Goal: Browse casually: Explore the website without a specific task or goal

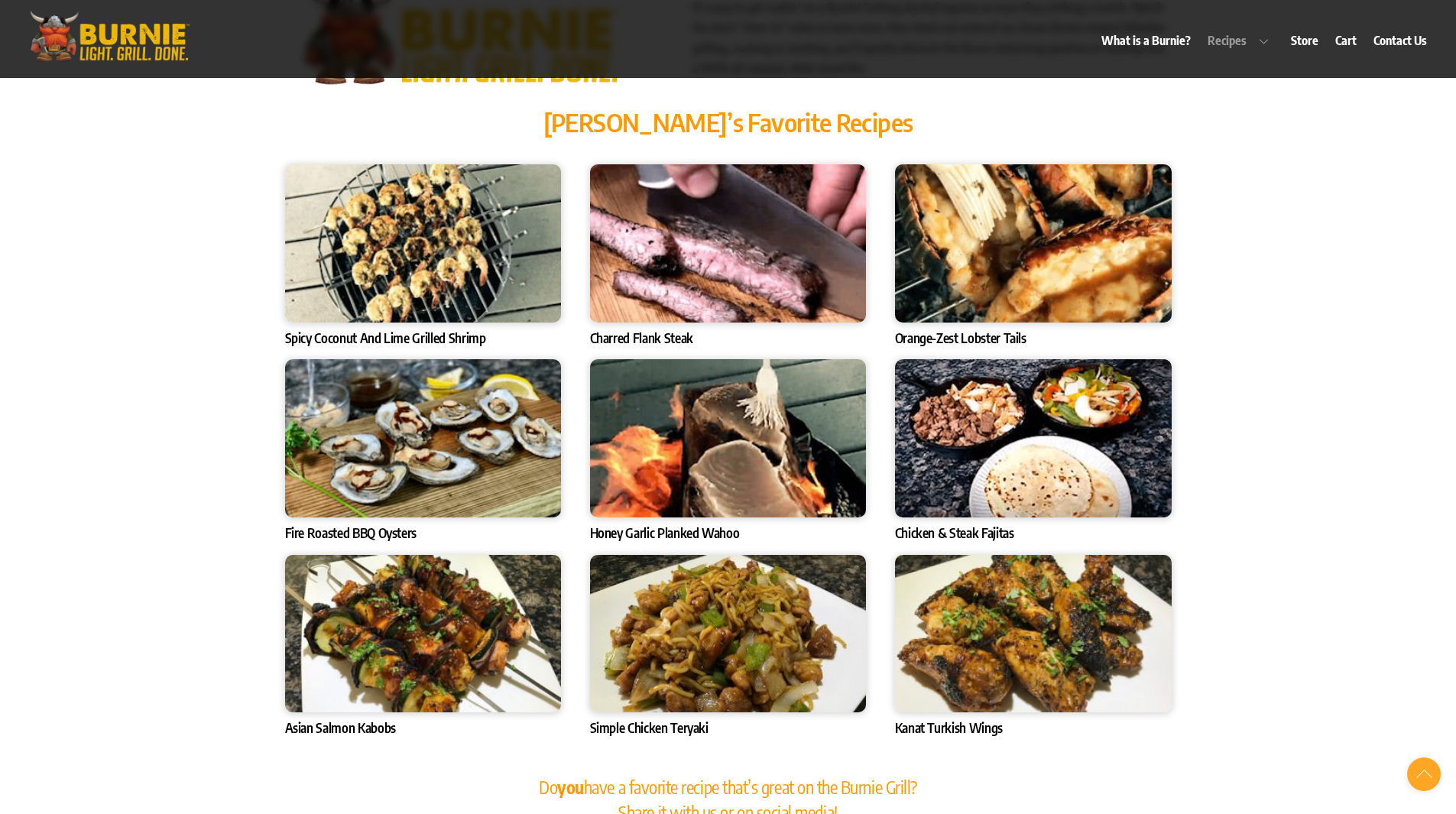
scroll to position [5120, 0]
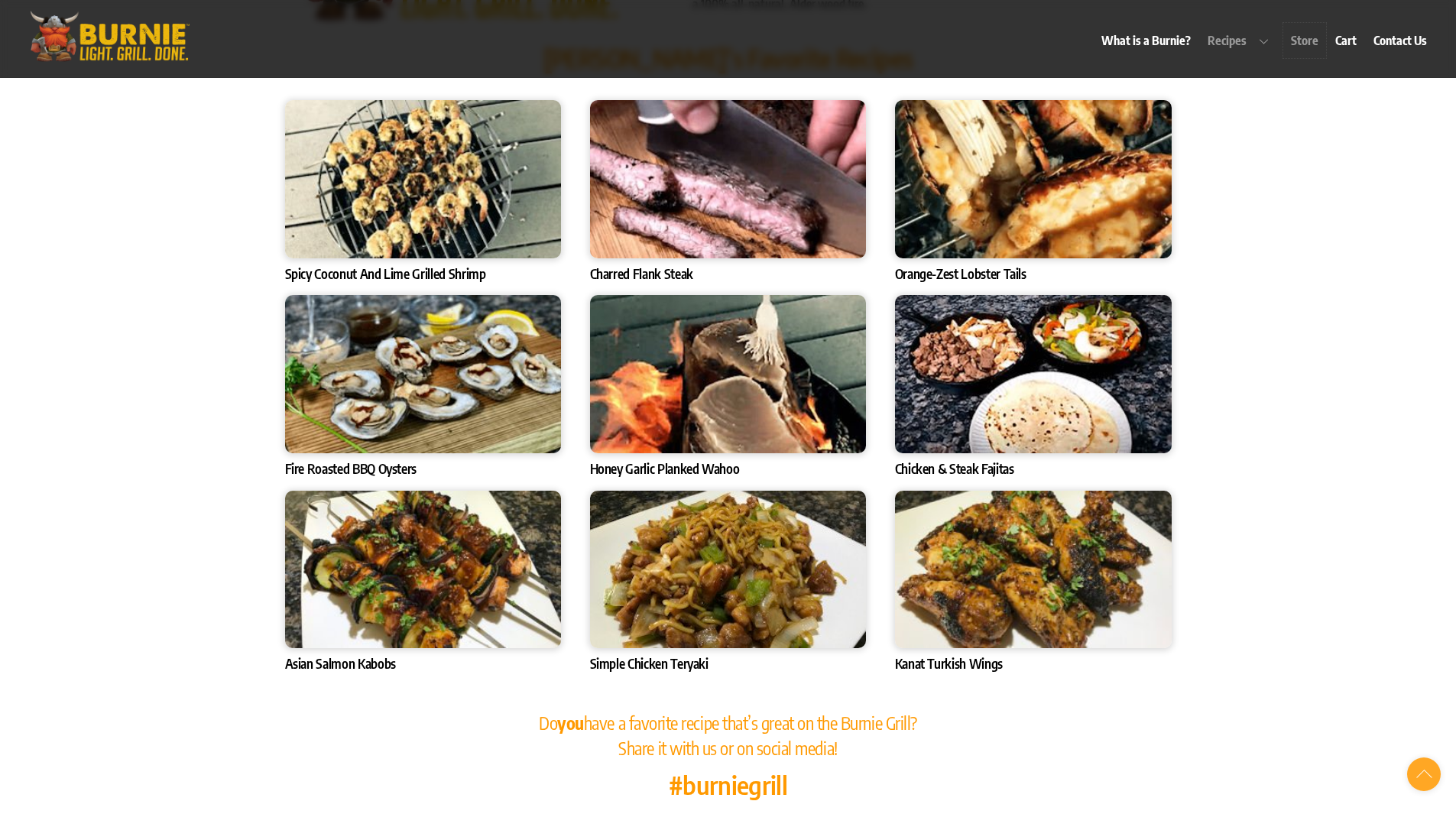
click at [1297, 41] on link "Store" at bounding box center [1304, 40] width 42 height 35
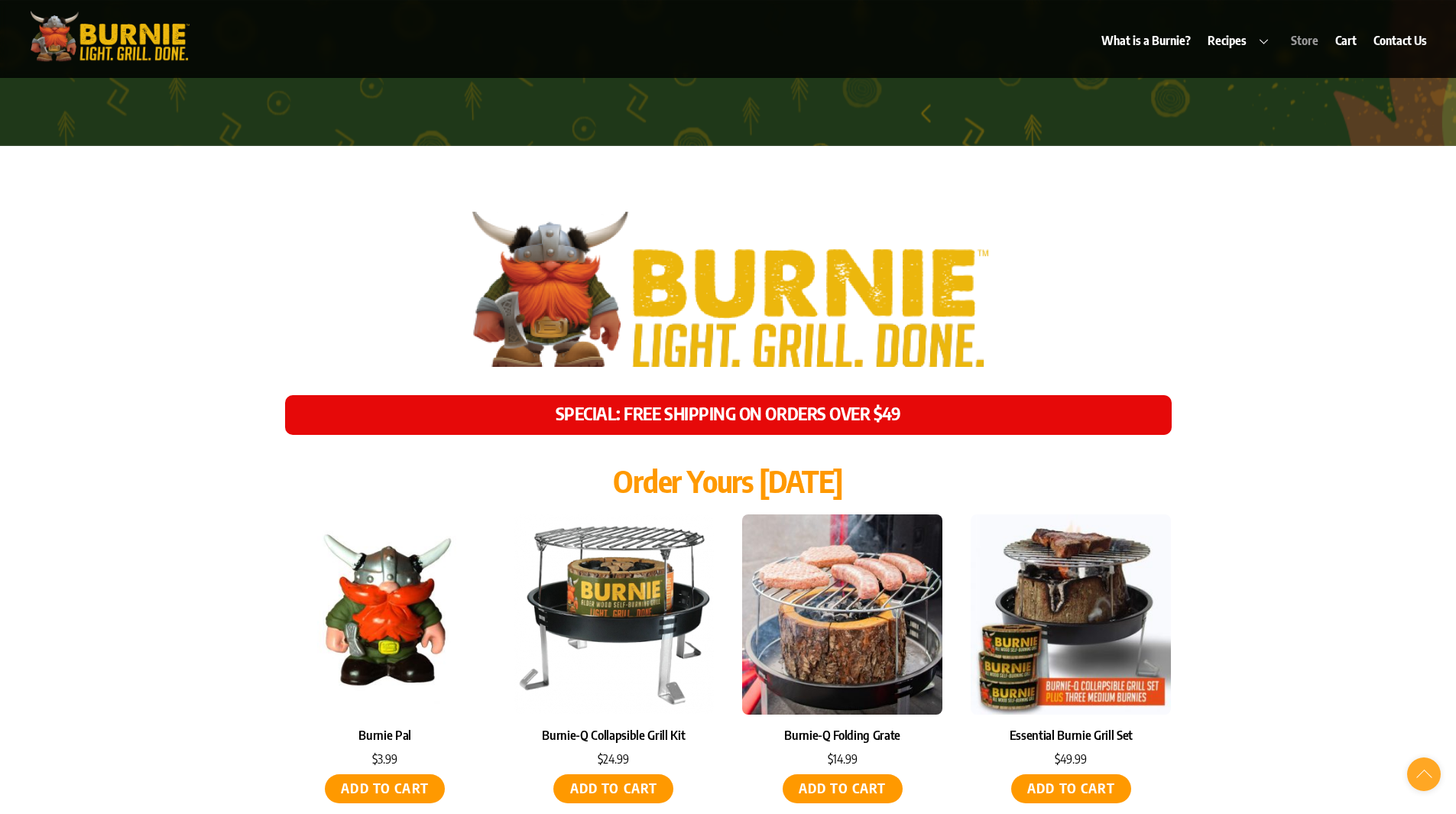
scroll to position [6301, 0]
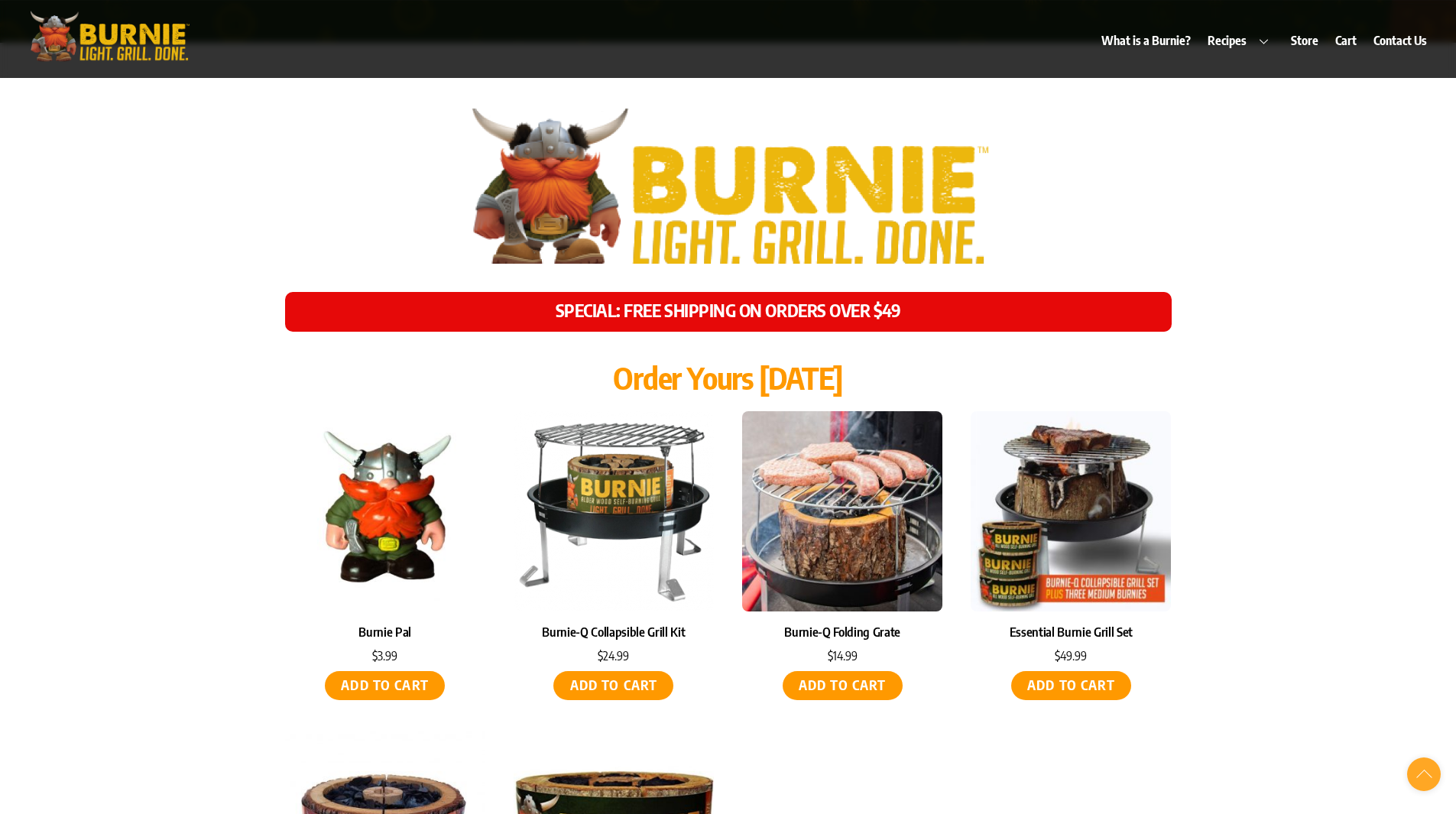
scroll to position [6378, 0]
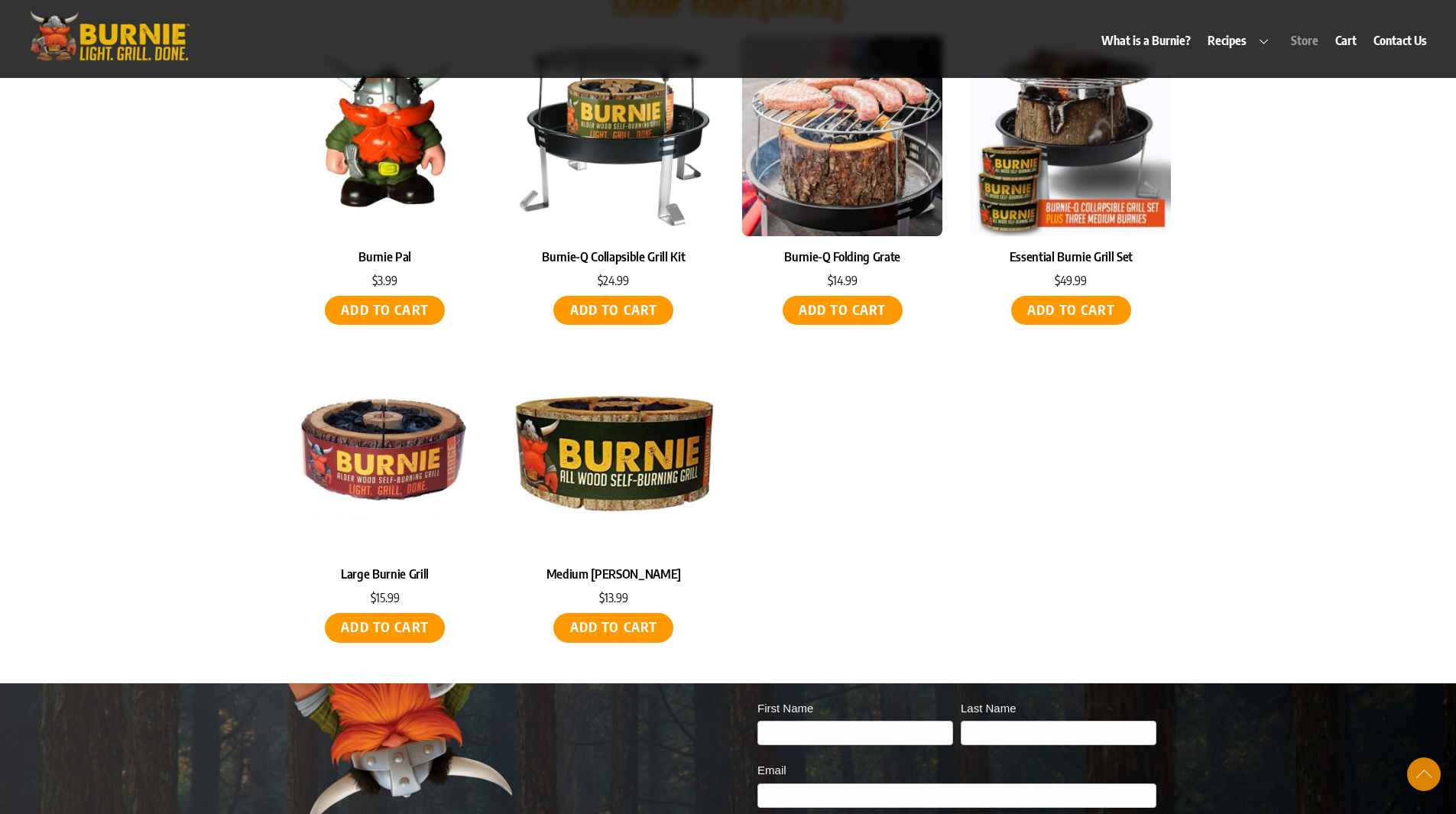
scroll to position [6760, 0]
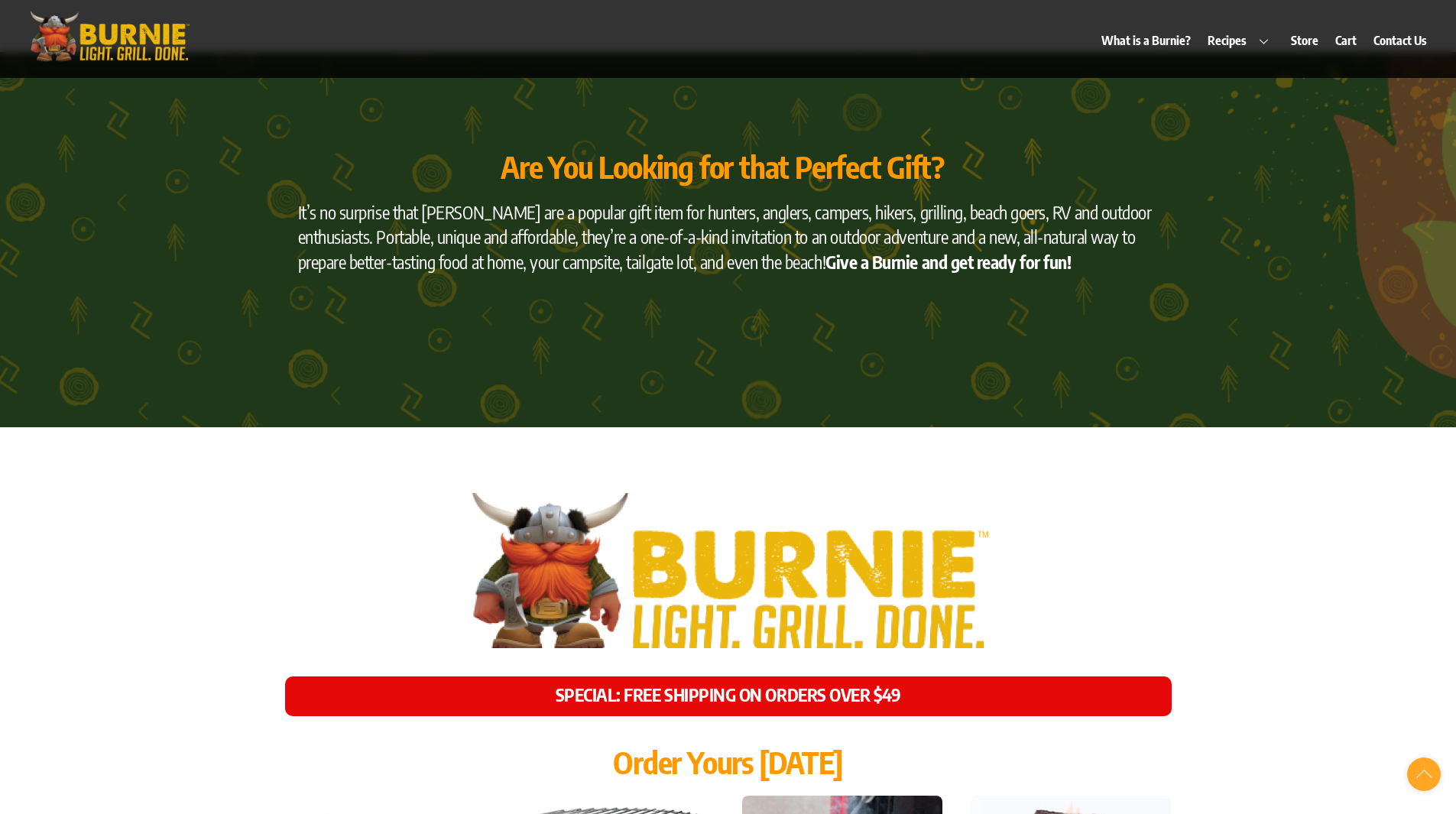
scroll to position [6301, 0]
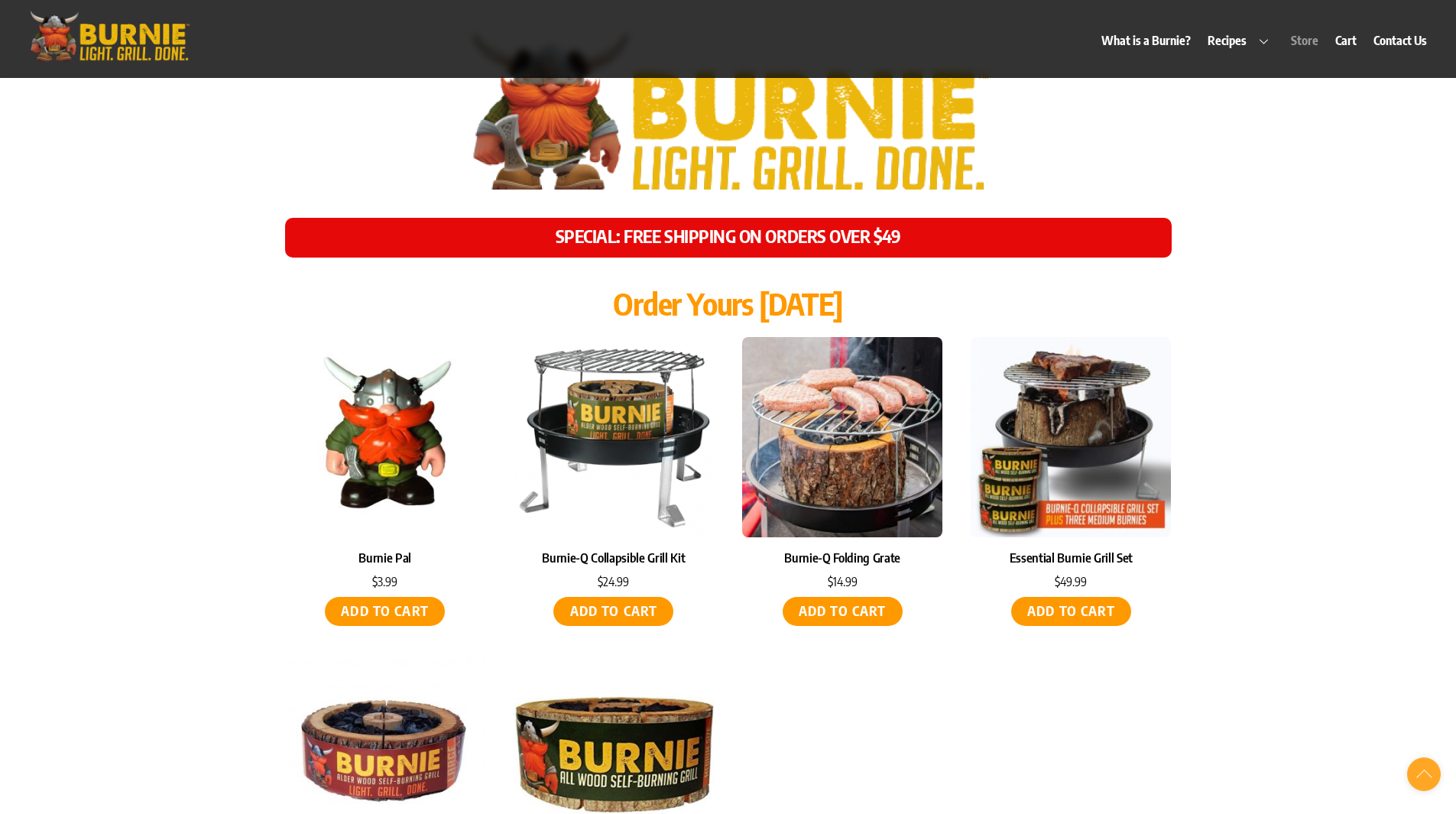
scroll to position [6531, 0]
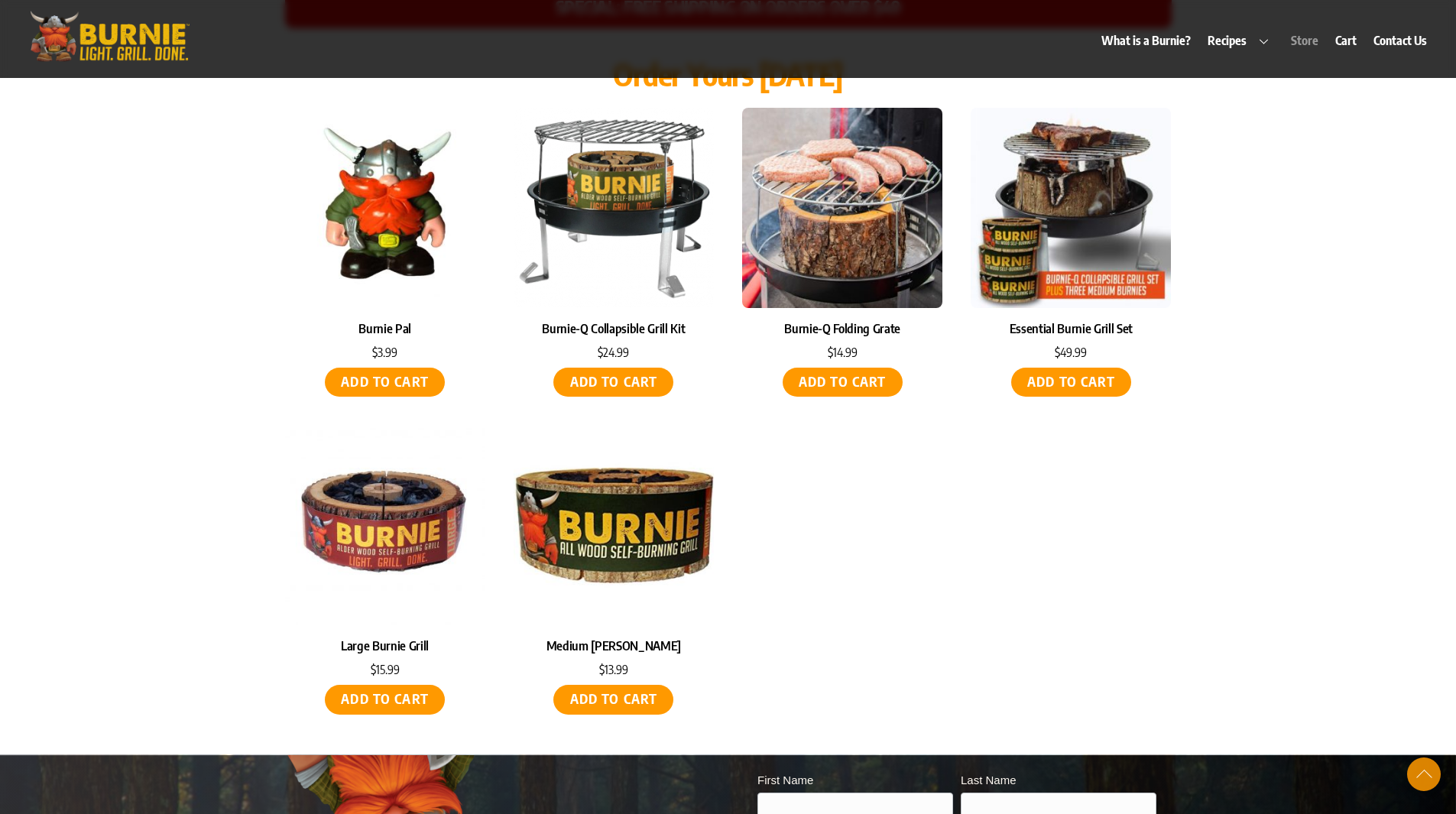
scroll to position [6149, 0]
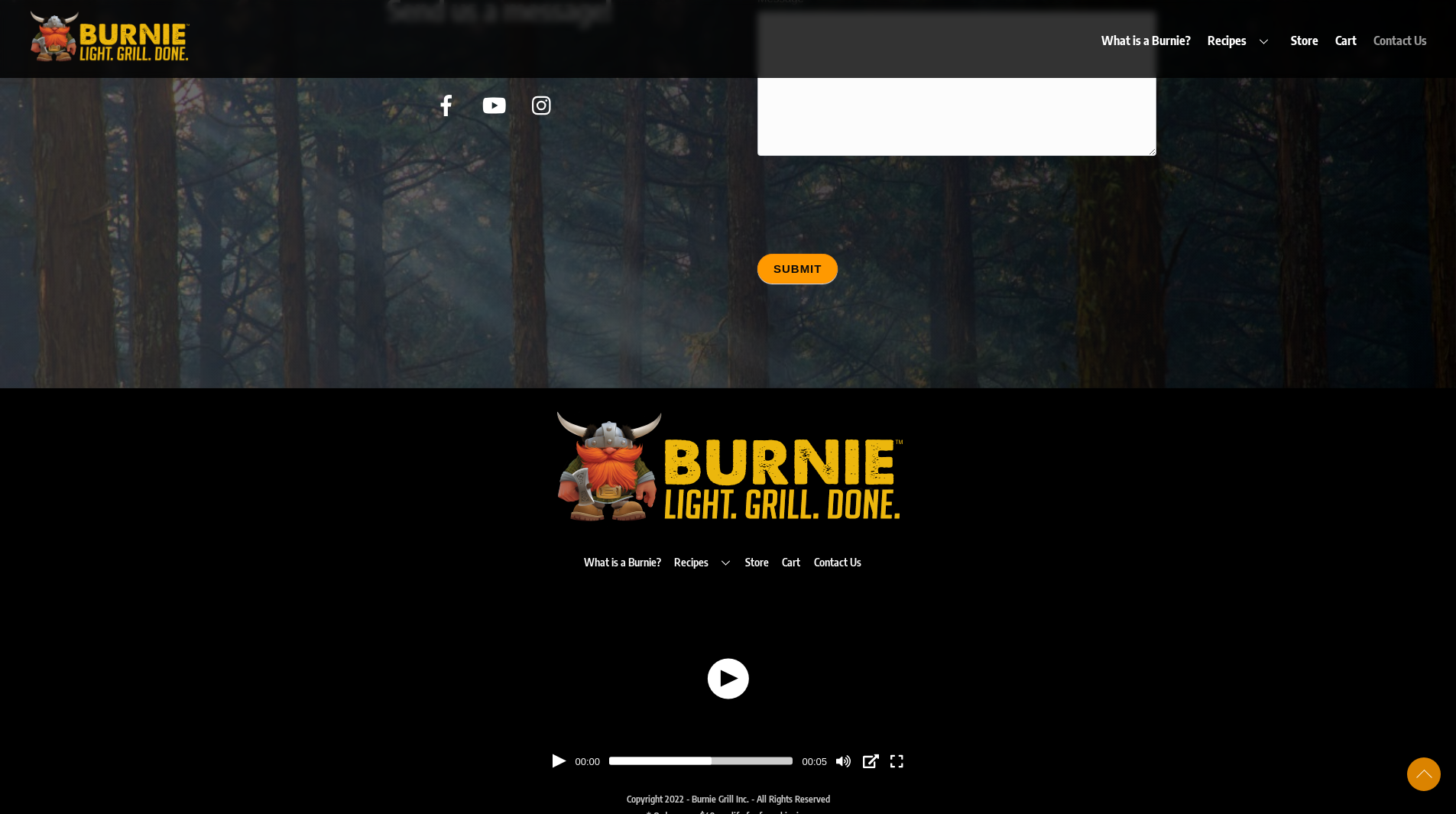
scroll to position [7706, 0]
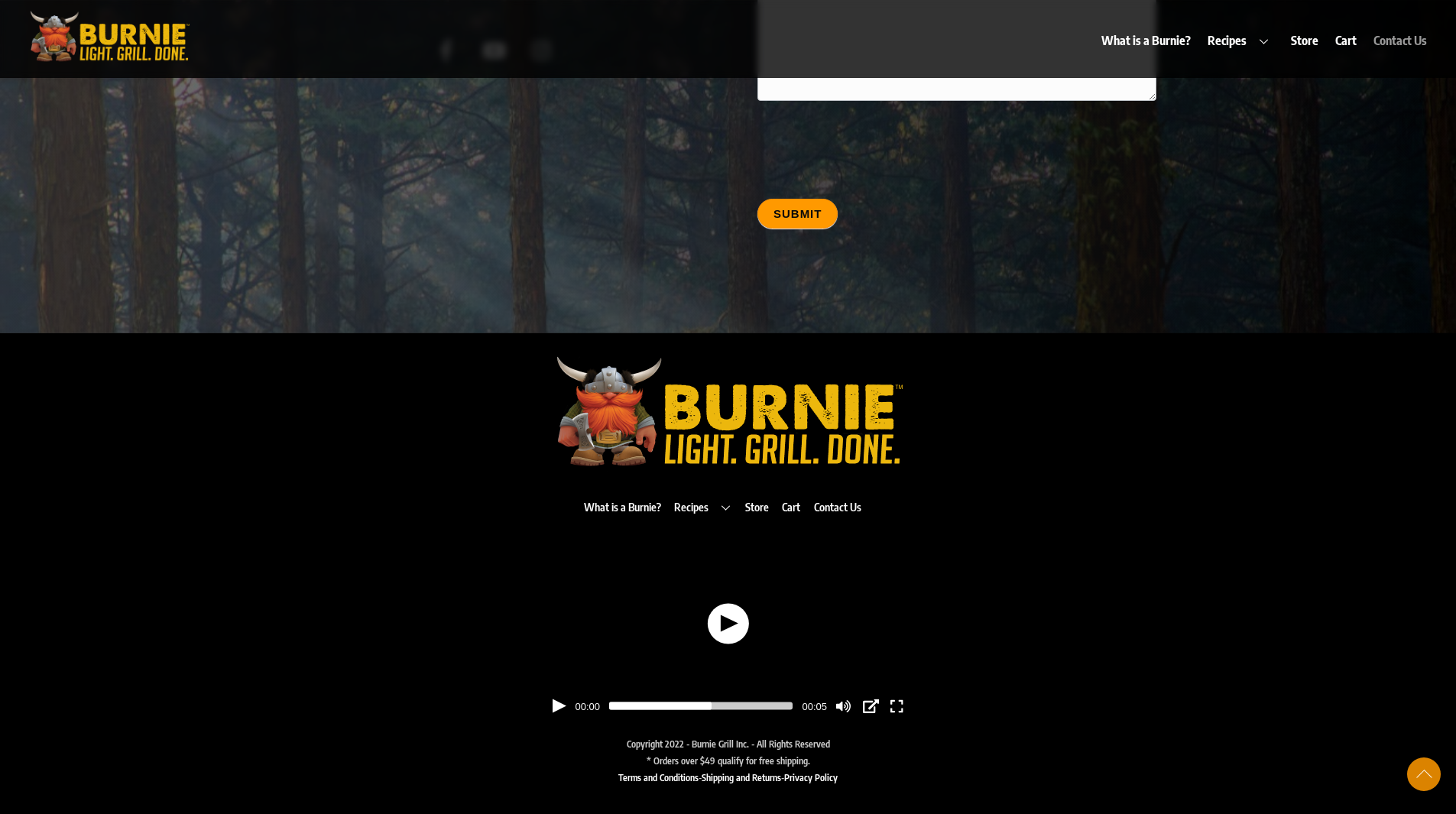
click at [988, 22] on div "What is a Burnie? Recipes Burnie Blog Store Cart Contact Us" at bounding box center [819, 31] width 1229 height 54
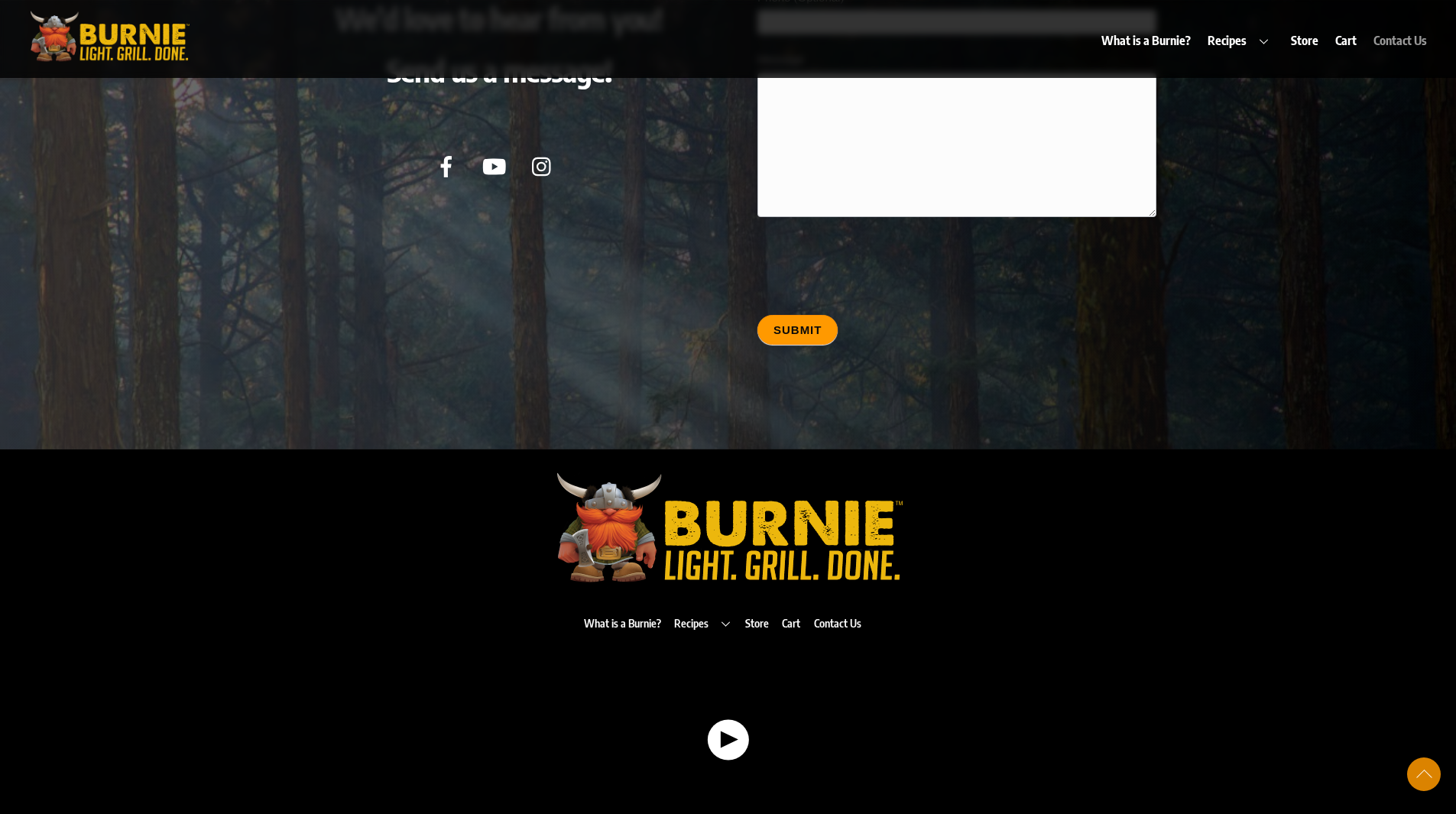
scroll to position [7248, 0]
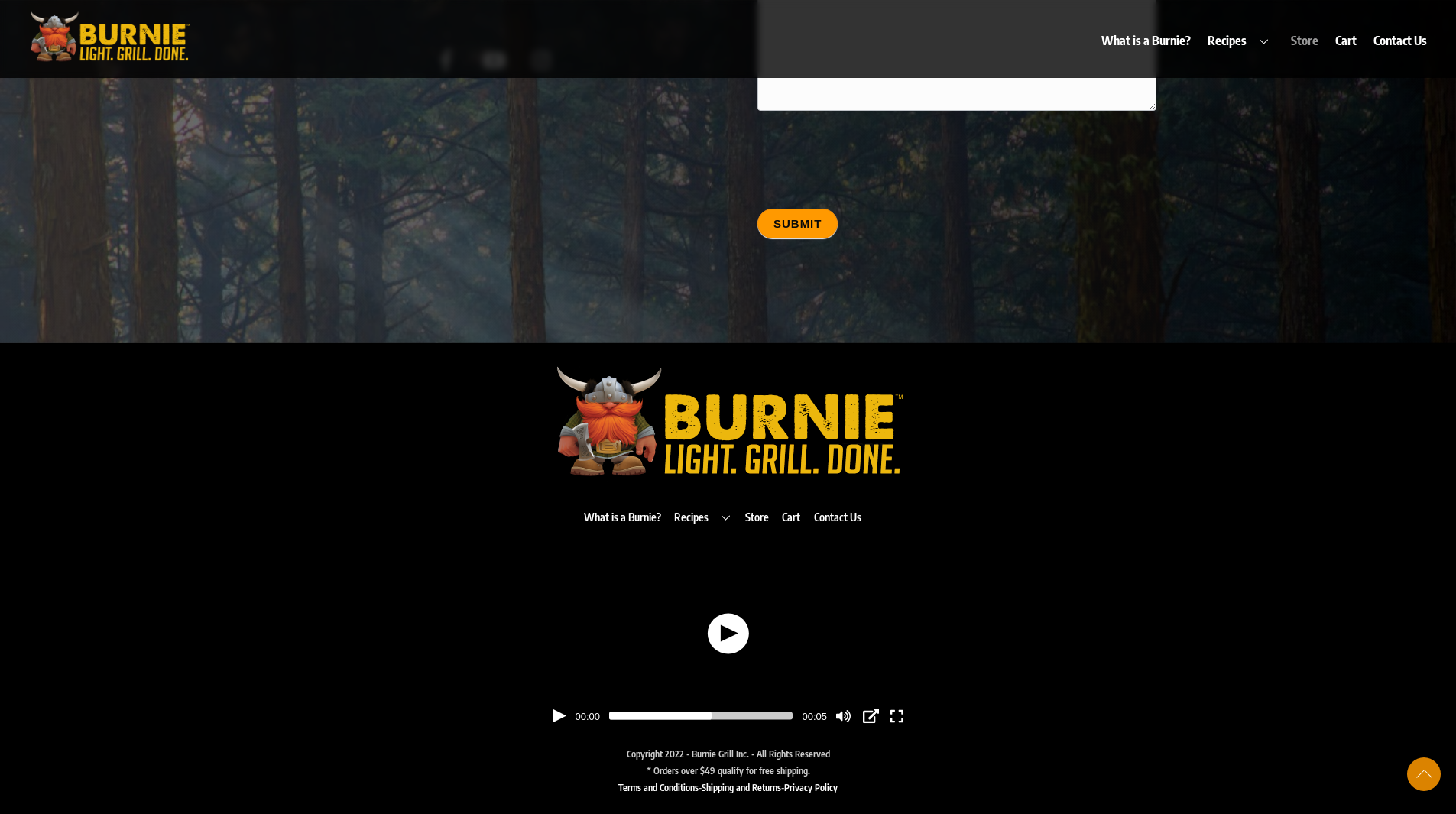
scroll to position [7706, 0]
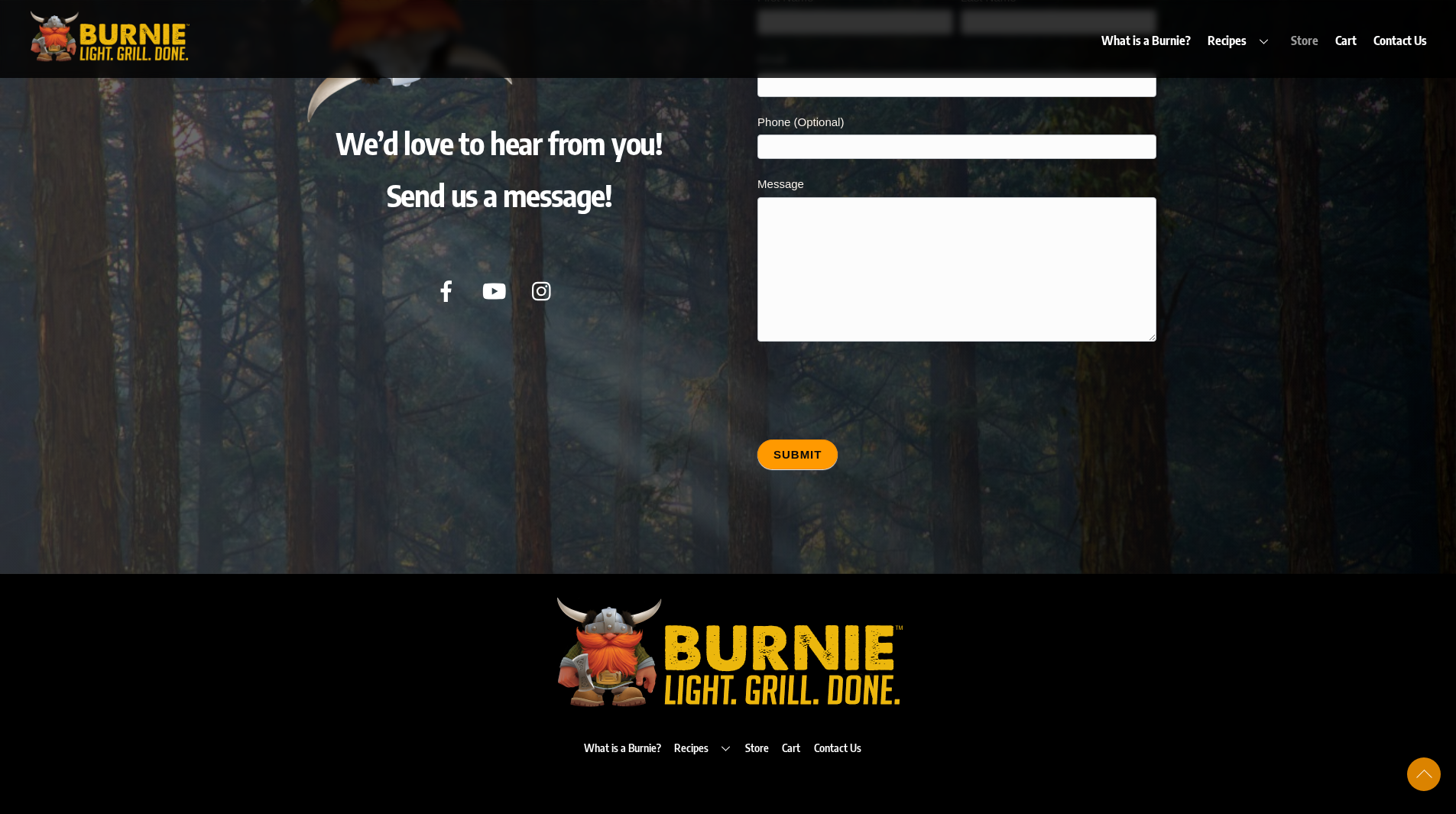
scroll to position [7172, 0]
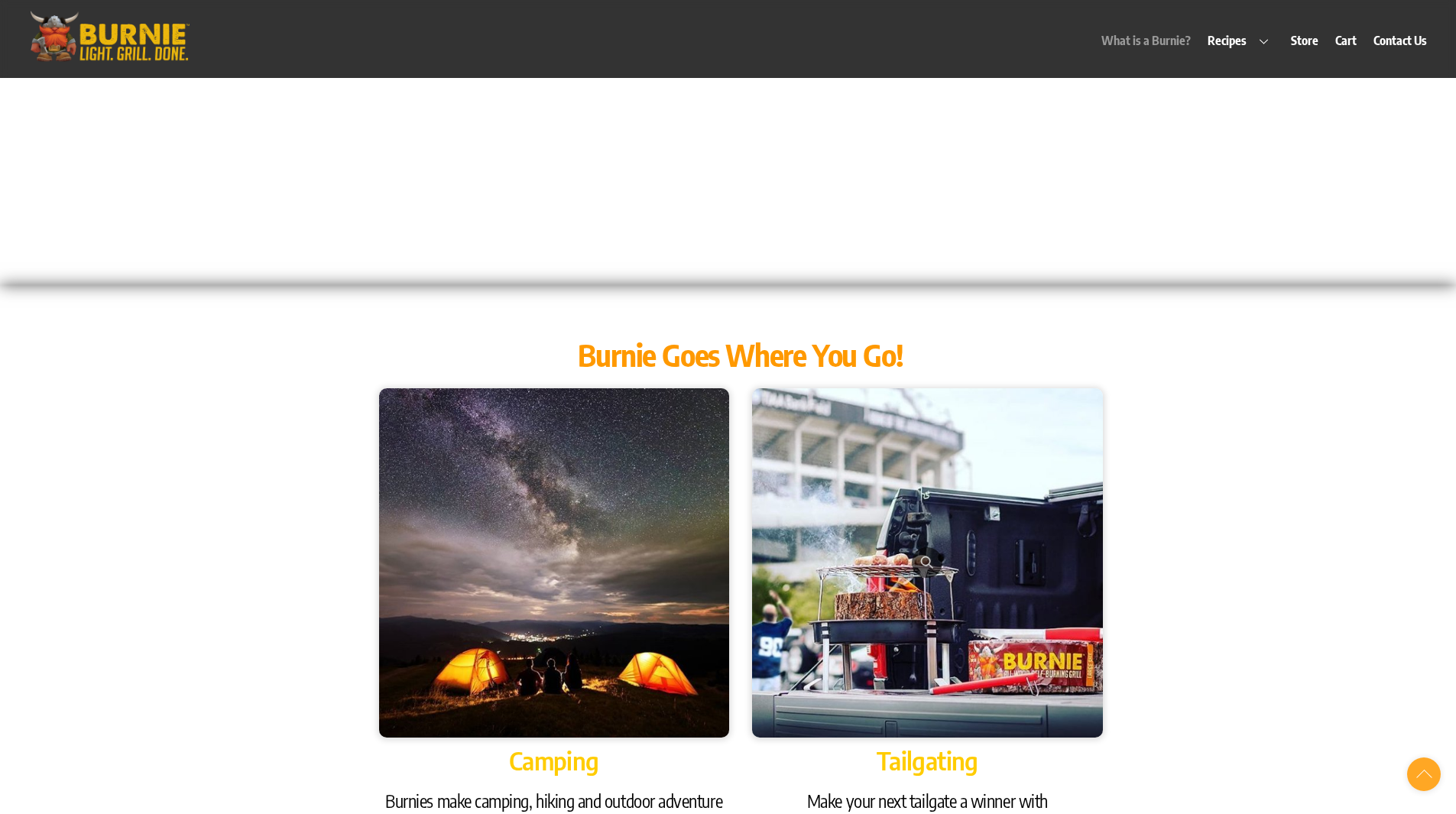
scroll to position [136, 0]
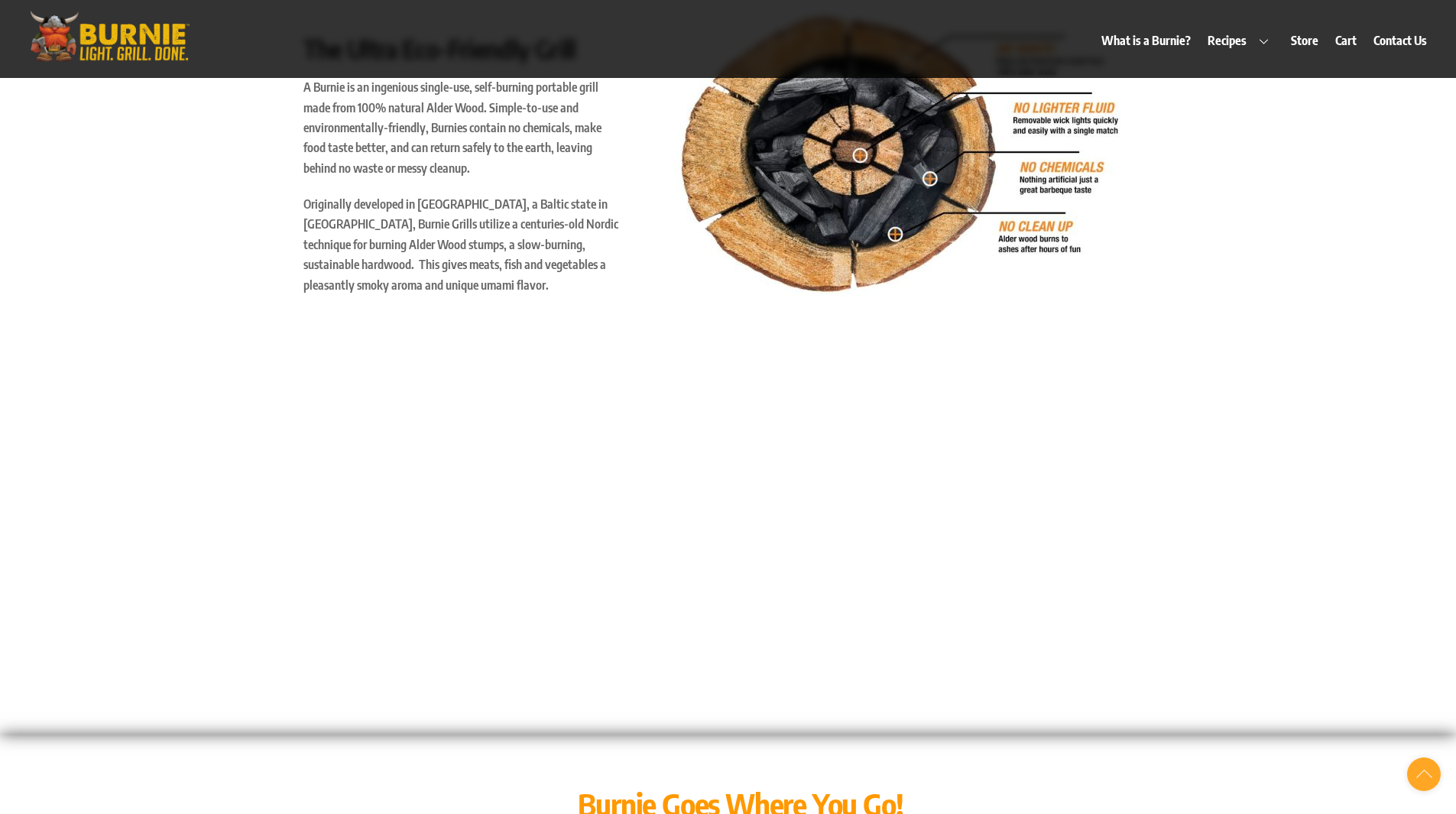
scroll to position [993, 0]
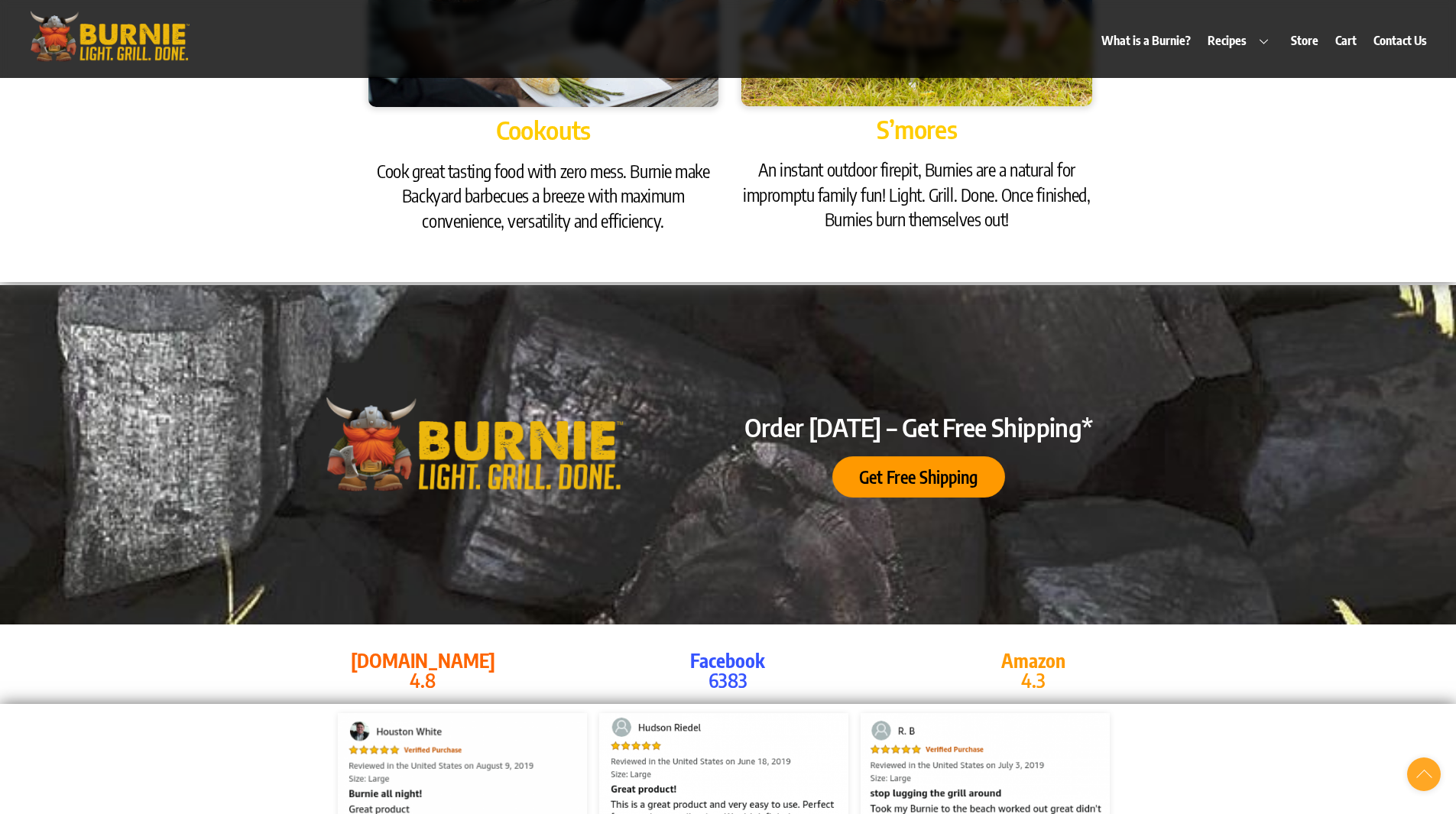
scroll to position [2980, 0]
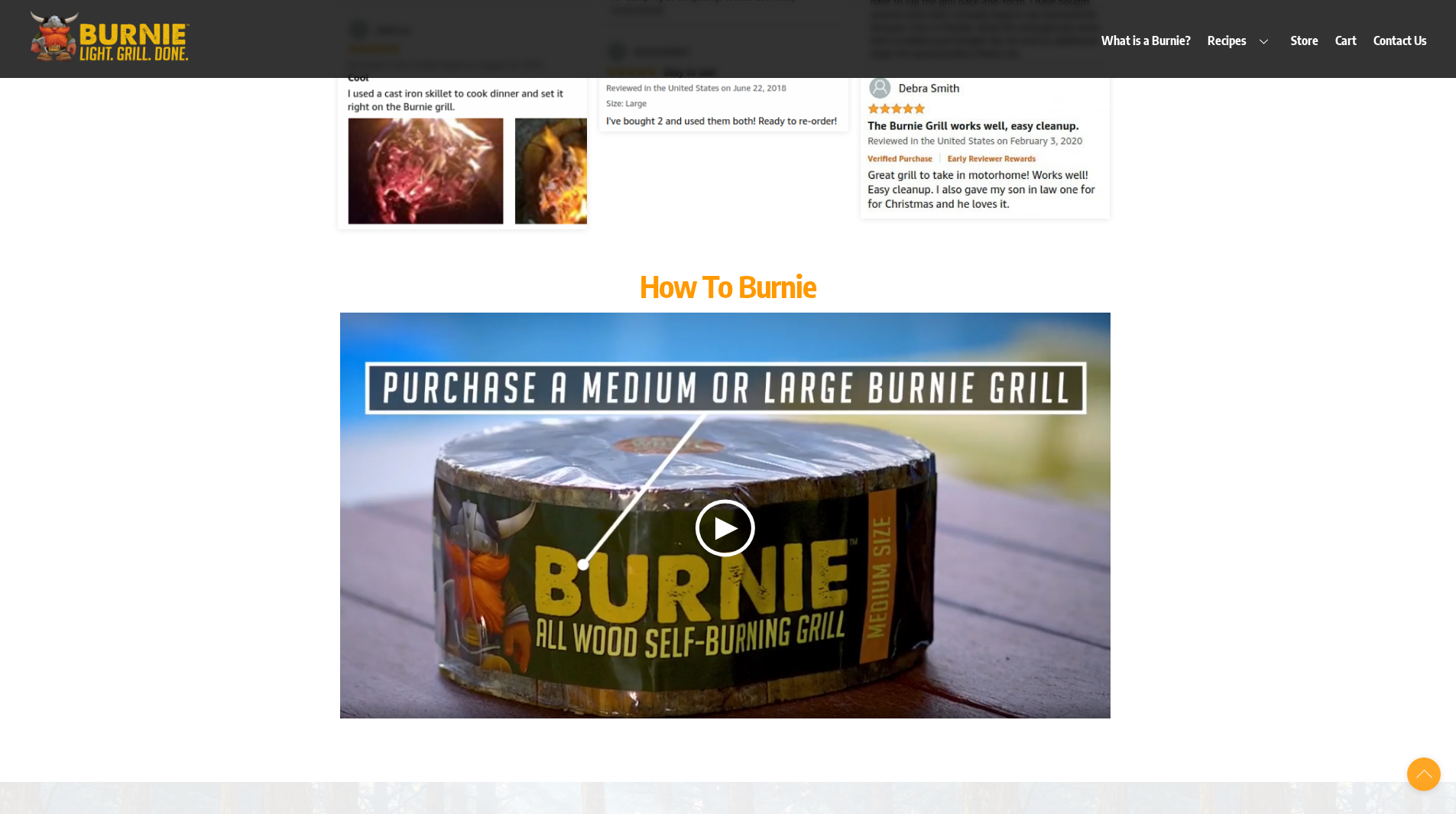
scroll to position [3783, 0]
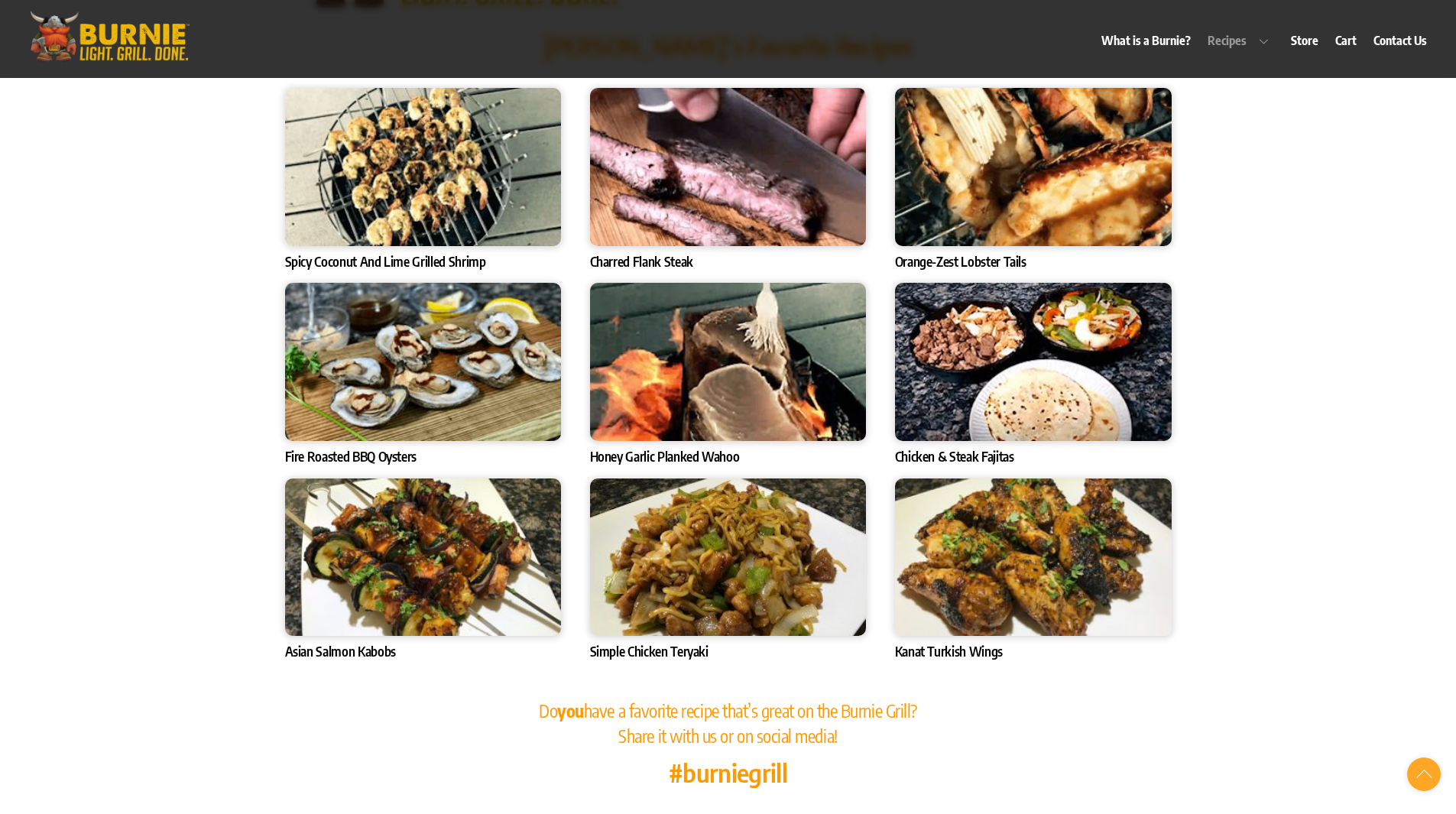
scroll to position [5125, 0]
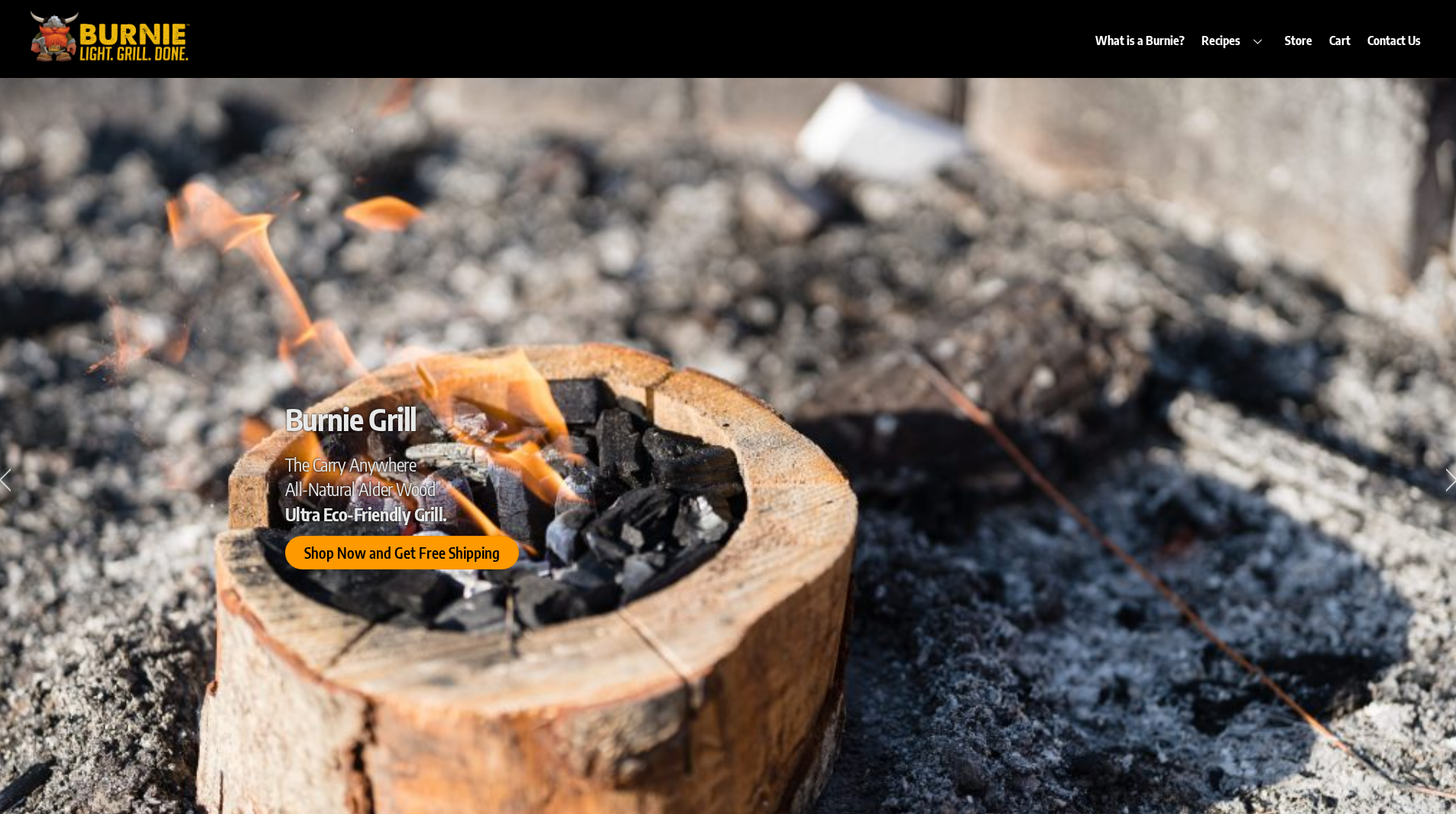
click at [1016, 273] on div "Burnie Grill The Carry Anywhere All-Natural Alder Wood Ultra Eco-Friendly Grill…" at bounding box center [728, 484] width 886 height 814
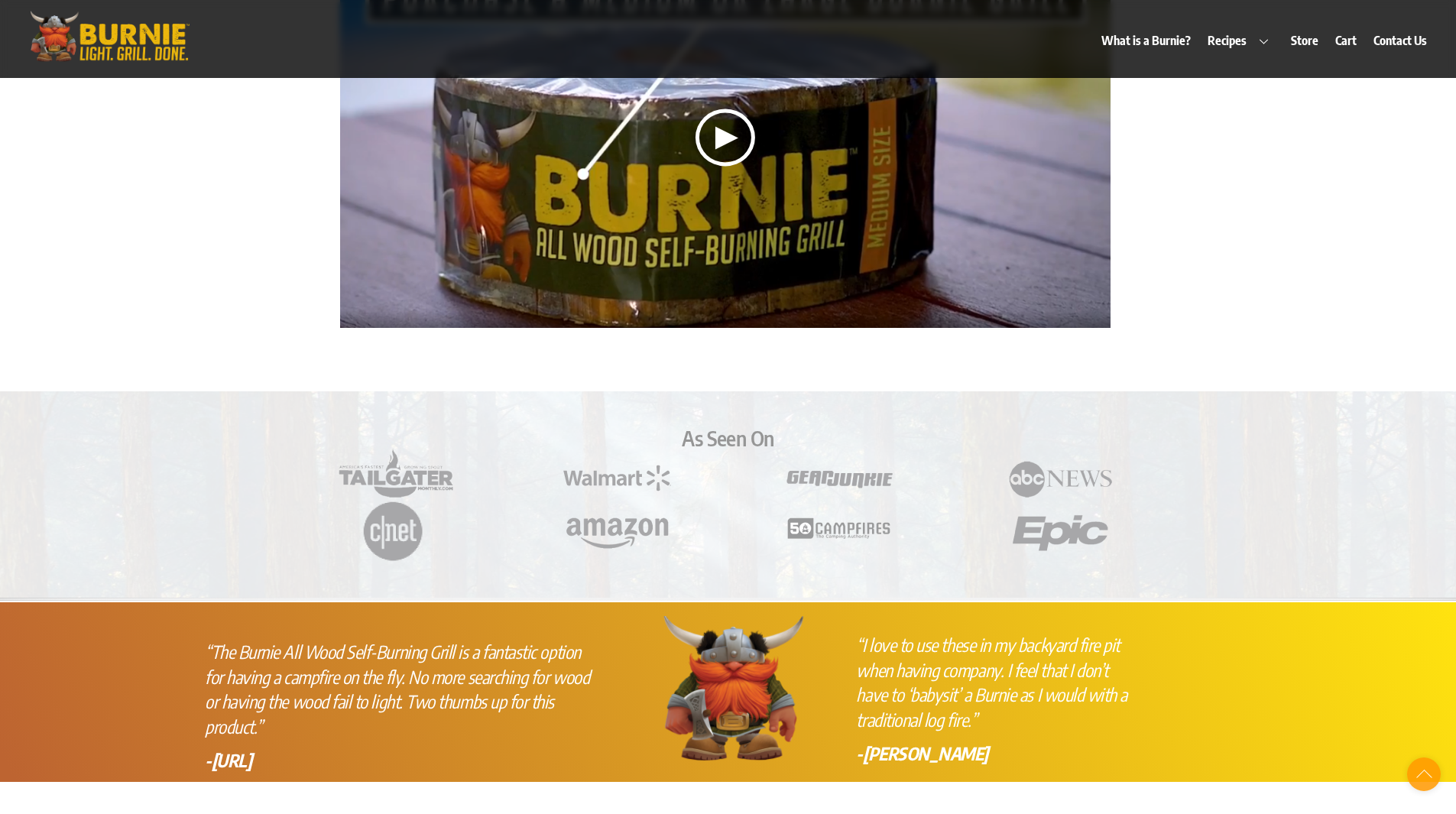
scroll to position [3744, 0]
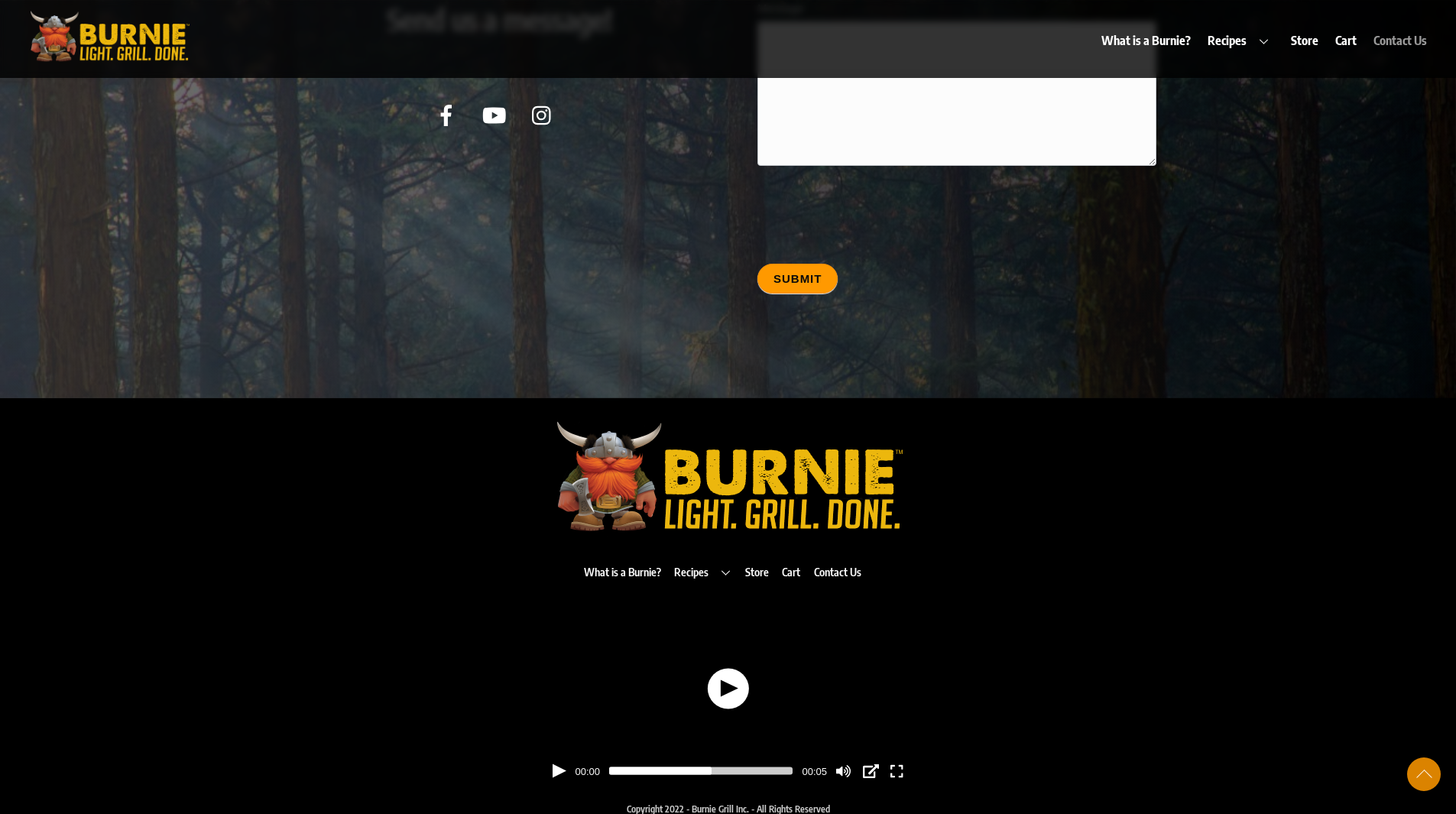
scroll to position [7706, 0]
